Goal: Download file/media

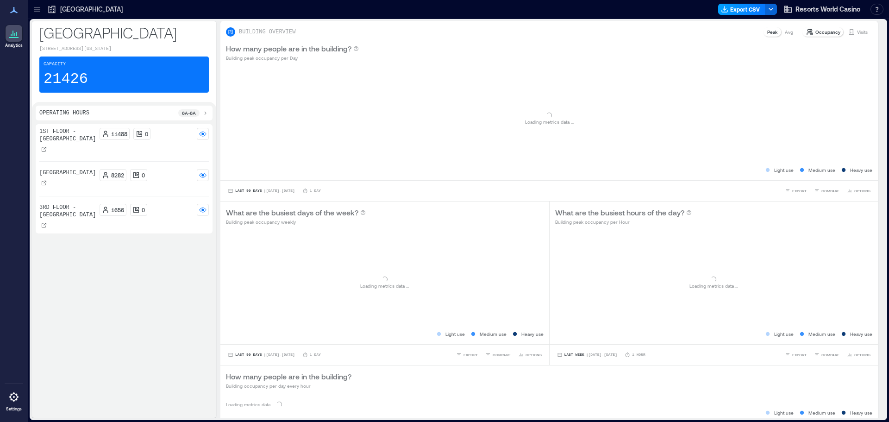
click at [748, 8] on button "Export CSV" at bounding box center [741, 9] width 47 height 11
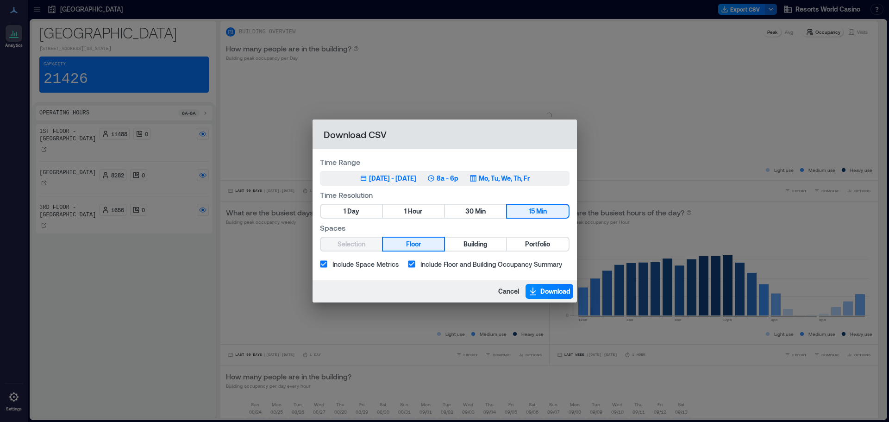
click at [482, 173] on button "Jun 17, 2025 - [DATE] 8a - 6p Mo, Tu, We, Th, Fr" at bounding box center [445, 178] width 250 height 15
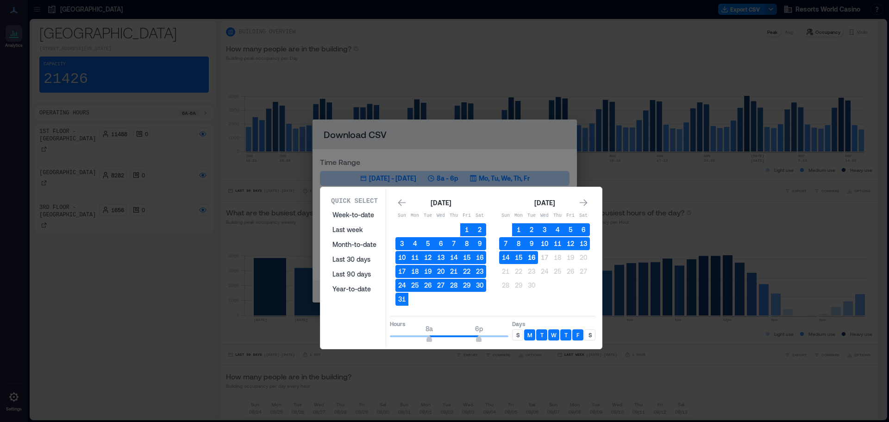
click at [535, 259] on button "16" at bounding box center [531, 257] width 13 height 13
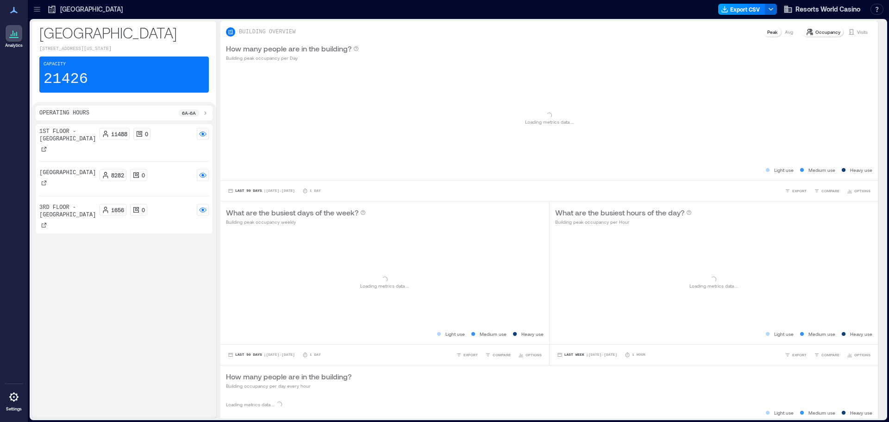
click at [745, 6] on button "Export CSV" at bounding box center [741, 9] width 47 height 11
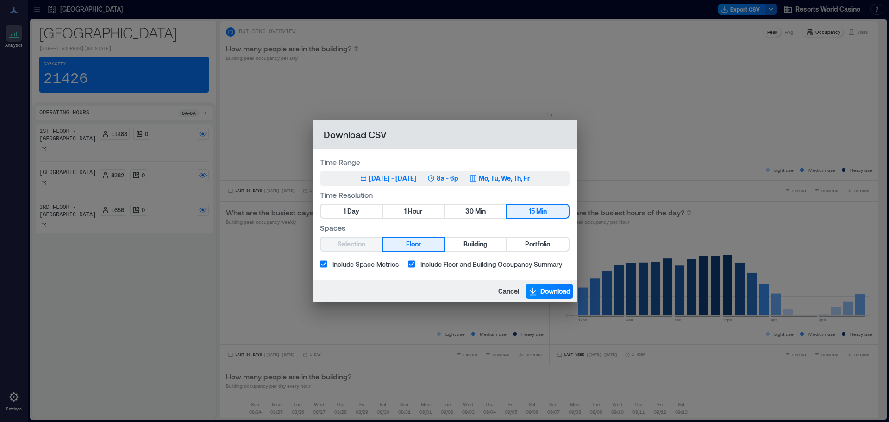
click at [519, 177] on p "Mo, Tu, We, Th, Fr" at bounding box center [504, 178] width 51 height 9
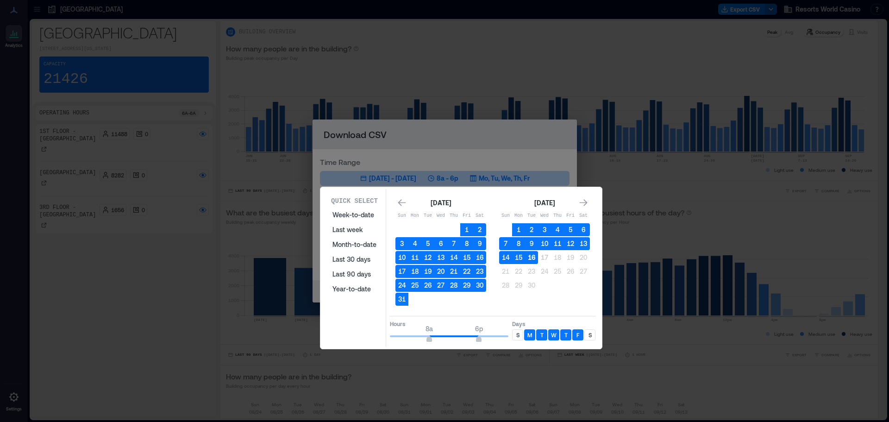
click at [534, 258] on button "16" at bounding box center [531, 257] width 13 height 13
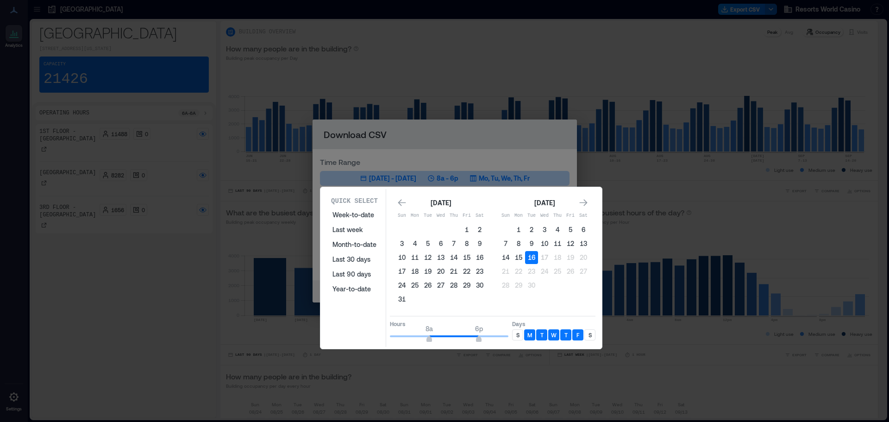
click at [589, 337] on p "S" at bounding box center [590, 334] width 3 height 7
click at [518, 334] on p "S" at bounding box center [517, 334] width 3 height 7
type input "**"
drag, startPoint x: 479, startPoint y: 340, endPoint x: 510, endPoint y: 340, distance: 31.5
click at [510, 340] on span "12a" at bounding box center [509, 340] width 6 height 4
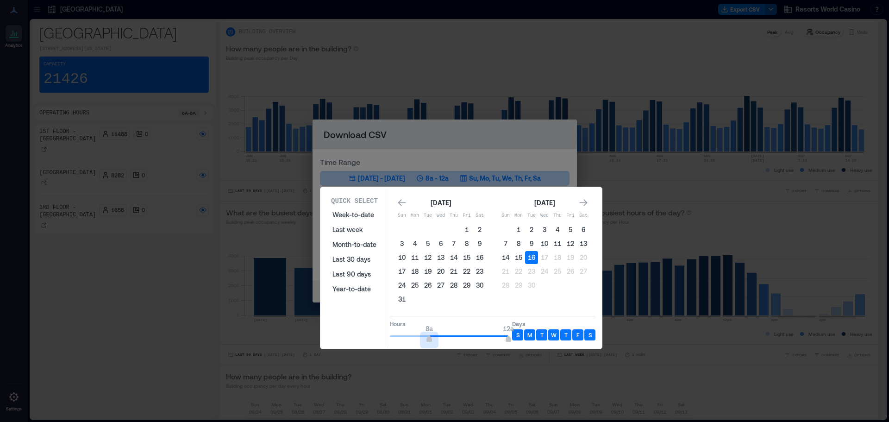
type input "*"
drag, startPoint x: 427, startPoint y: 339, endPoint x: 365, endPoint y: 331, distance: 62.6
click at [365, 331] on div "Quick Select Week-to-date Last week Month-to-date Last 30 days Last 90 days Yea…" at bounding box center [461, 268] width 276 height 158
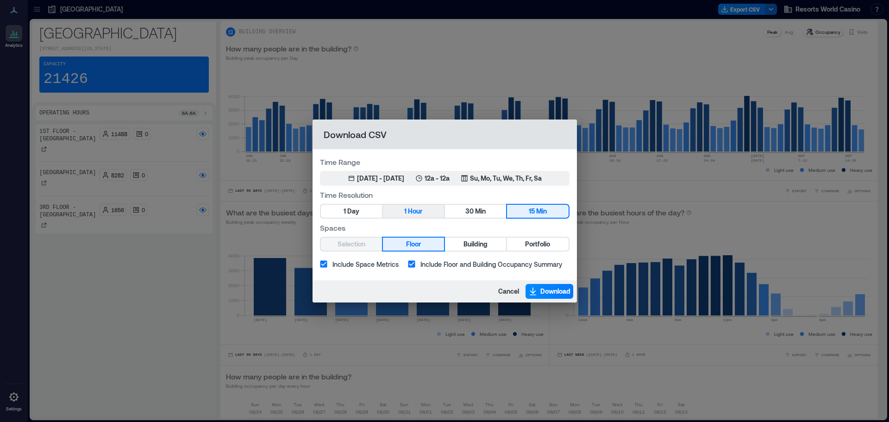
click at [416, 211] on span "Hour" at bounding box center [415, 212] width 14 height 12
click at [538, 244] on span "Portfolio" at bounding box center [537, 245] width 25 height 12
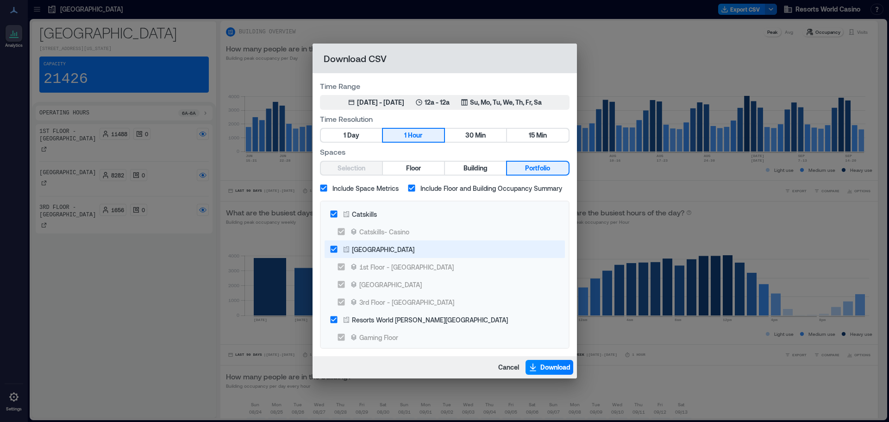
drag, startPoint x: 358, startPoint y: 213, endPoint x: 357, endPoint y: 243, distance: 30.1
click at [359, 213] on div "Catskills" at bounding box center [364, 214] width 25 height 10
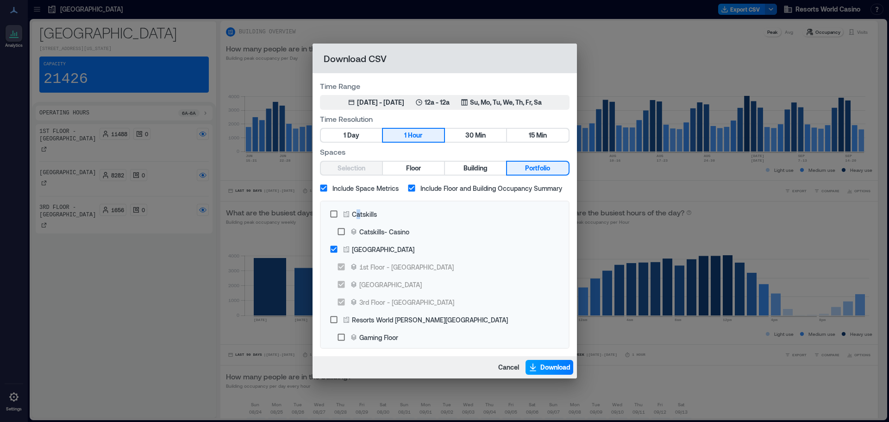
click at [552, 364] on span "Download" at bounding box center [555, 367] width 30 height 9
